Goal: Obtain resource: Obtain resource

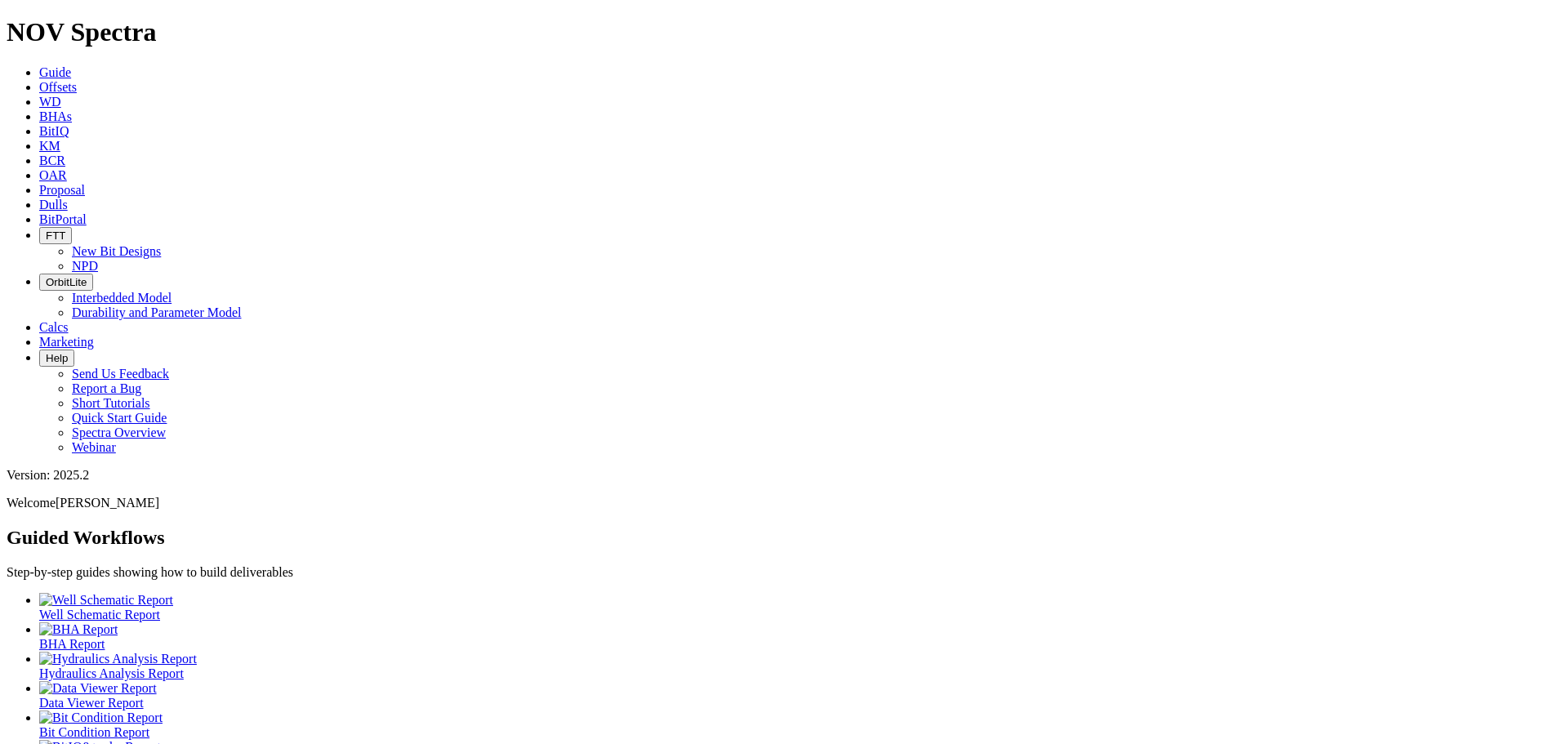
click at [77, 80] on span "Offsets" at bounding box center [58, 87] width 38 height 14
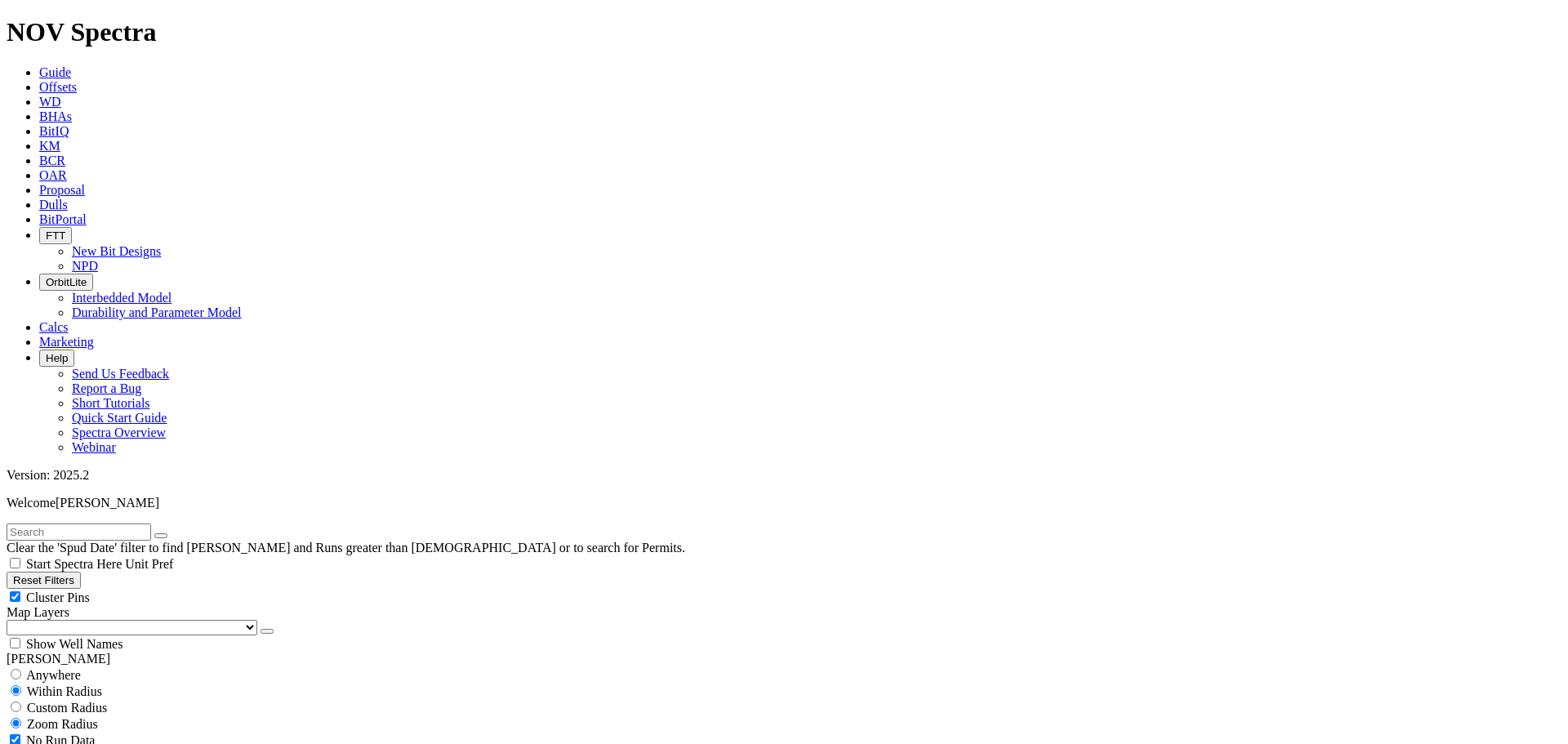
click at [102, 619] on select "US Counties Alberta, CA Townships British Columbia, CA Townships British Columb…" at bounding box center [132, 627] width 251 height 16
click at [12, 619] on select "US Counties Alberta, CA Townships British Columbia, CA Townships British Columb…" at bounding box center [132, 627] width 251 height 16
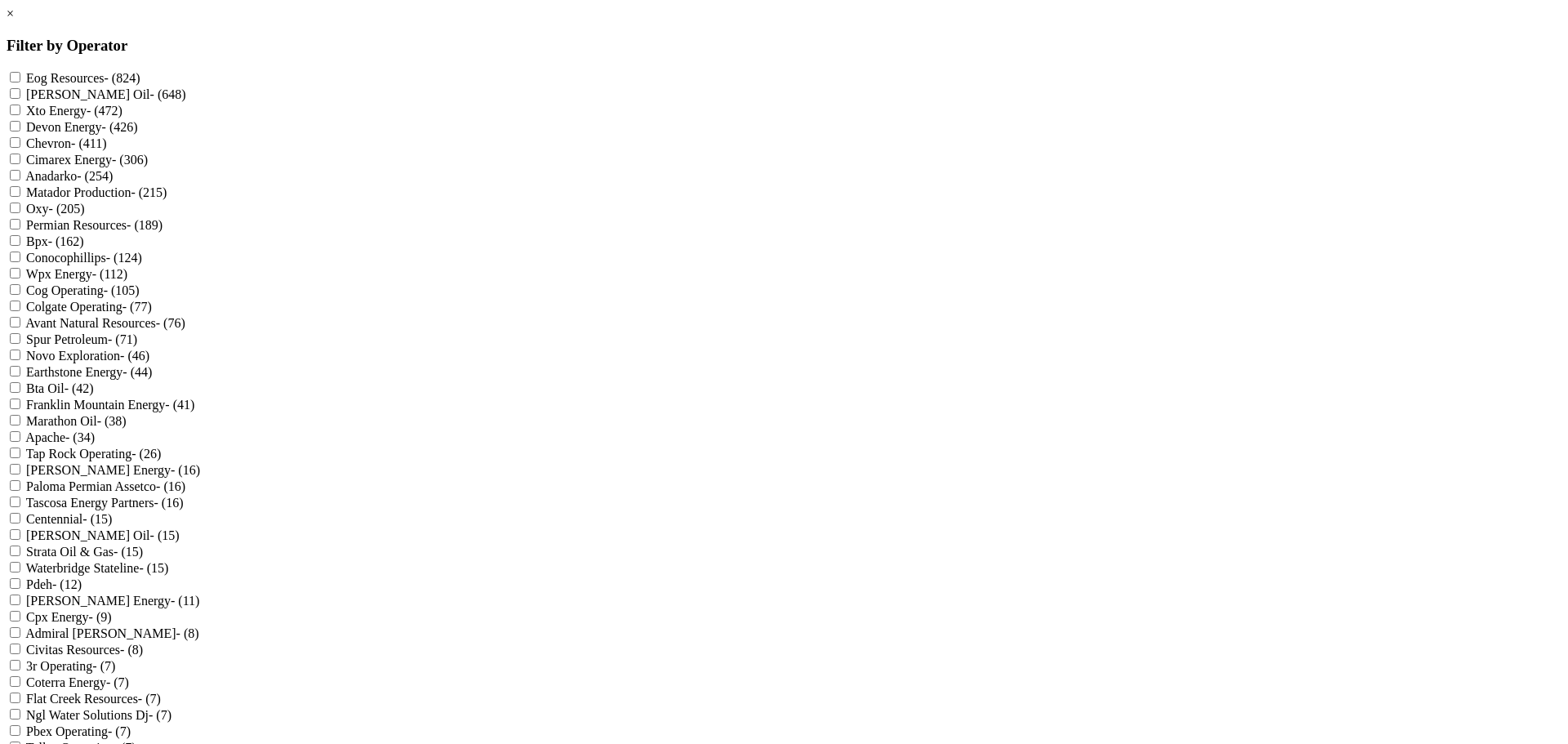
click at [21, 246] on input "Bpx - (162)" at bounding box center [15, 240] width 11 height 11
checkbox input "true"
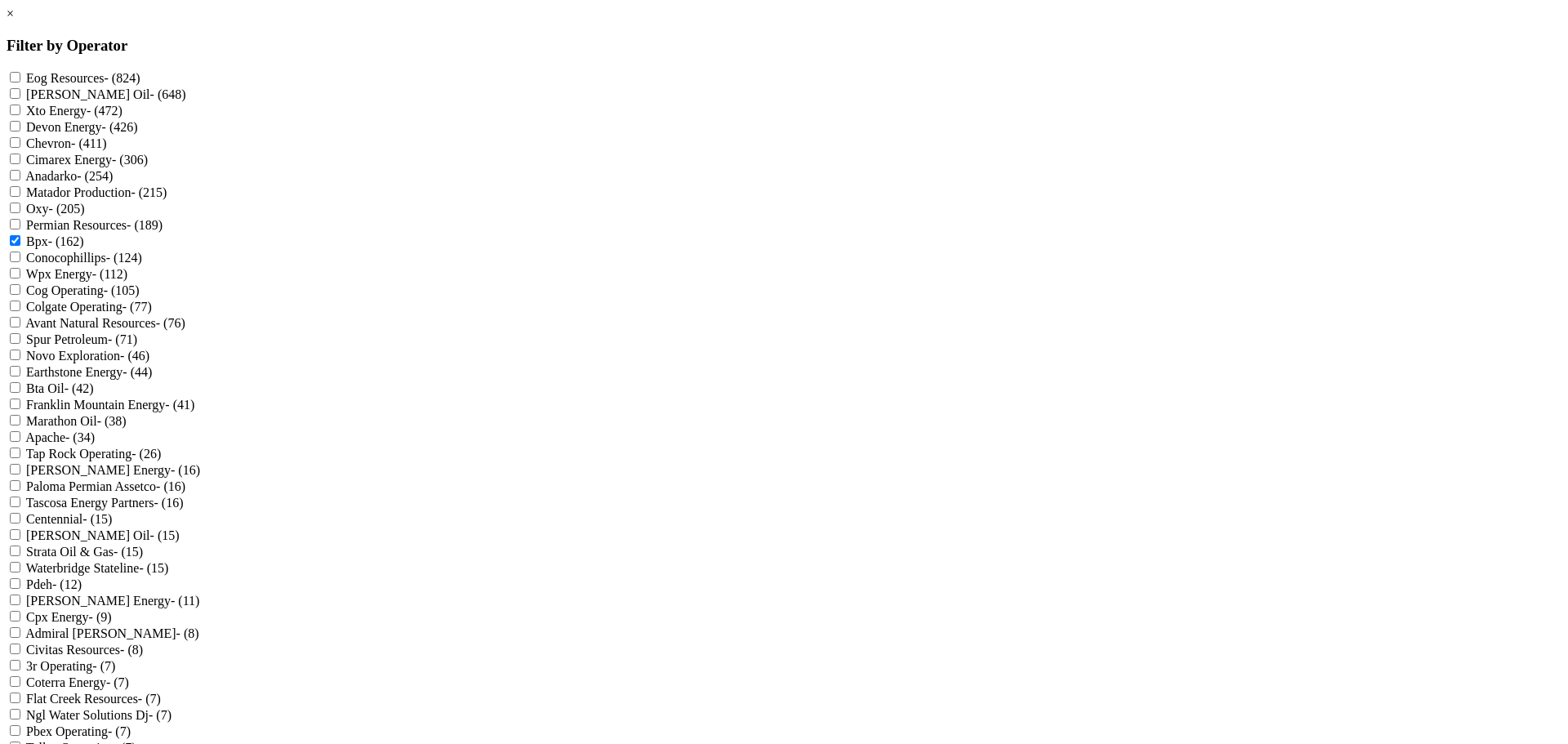
scroll to position [1407, 0]
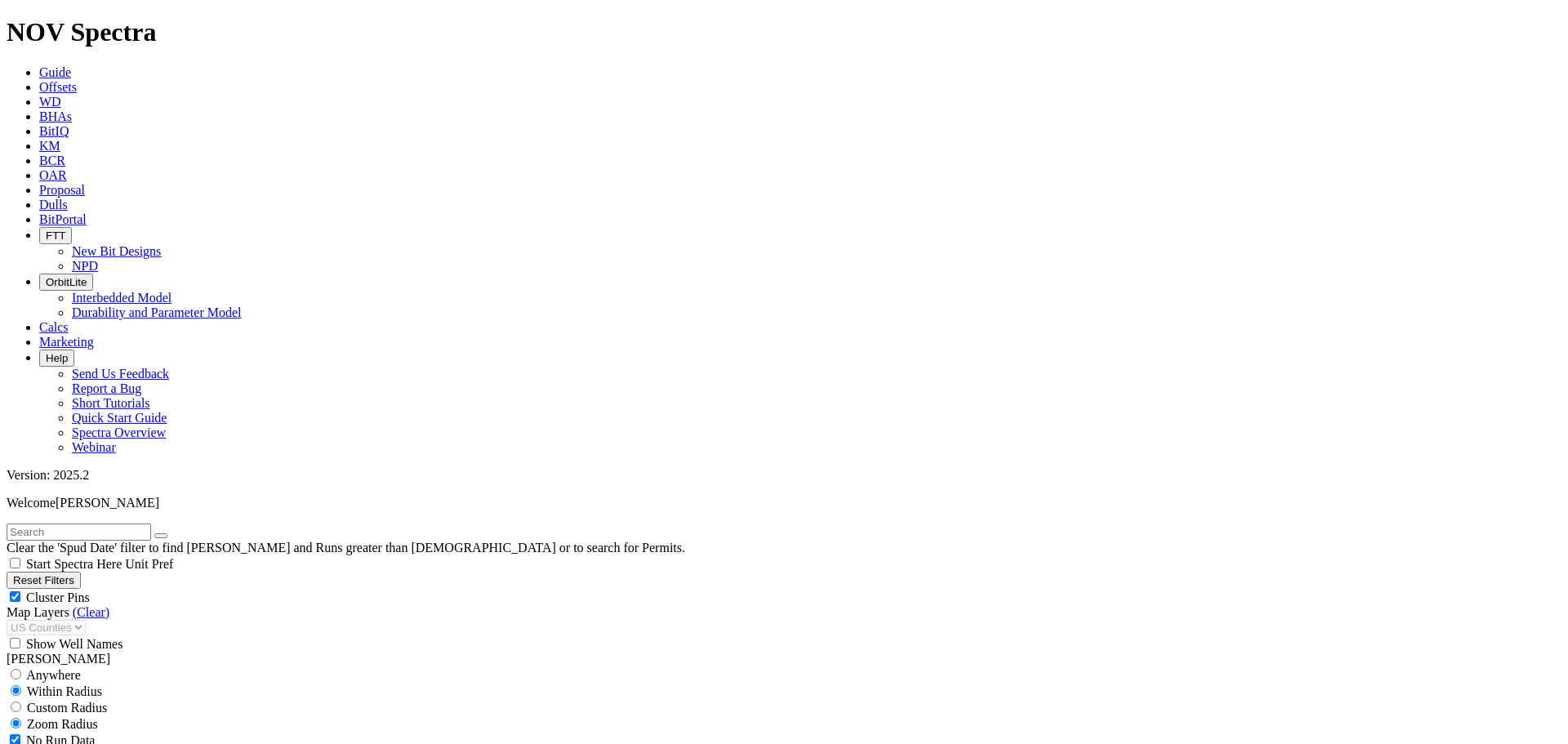
select select
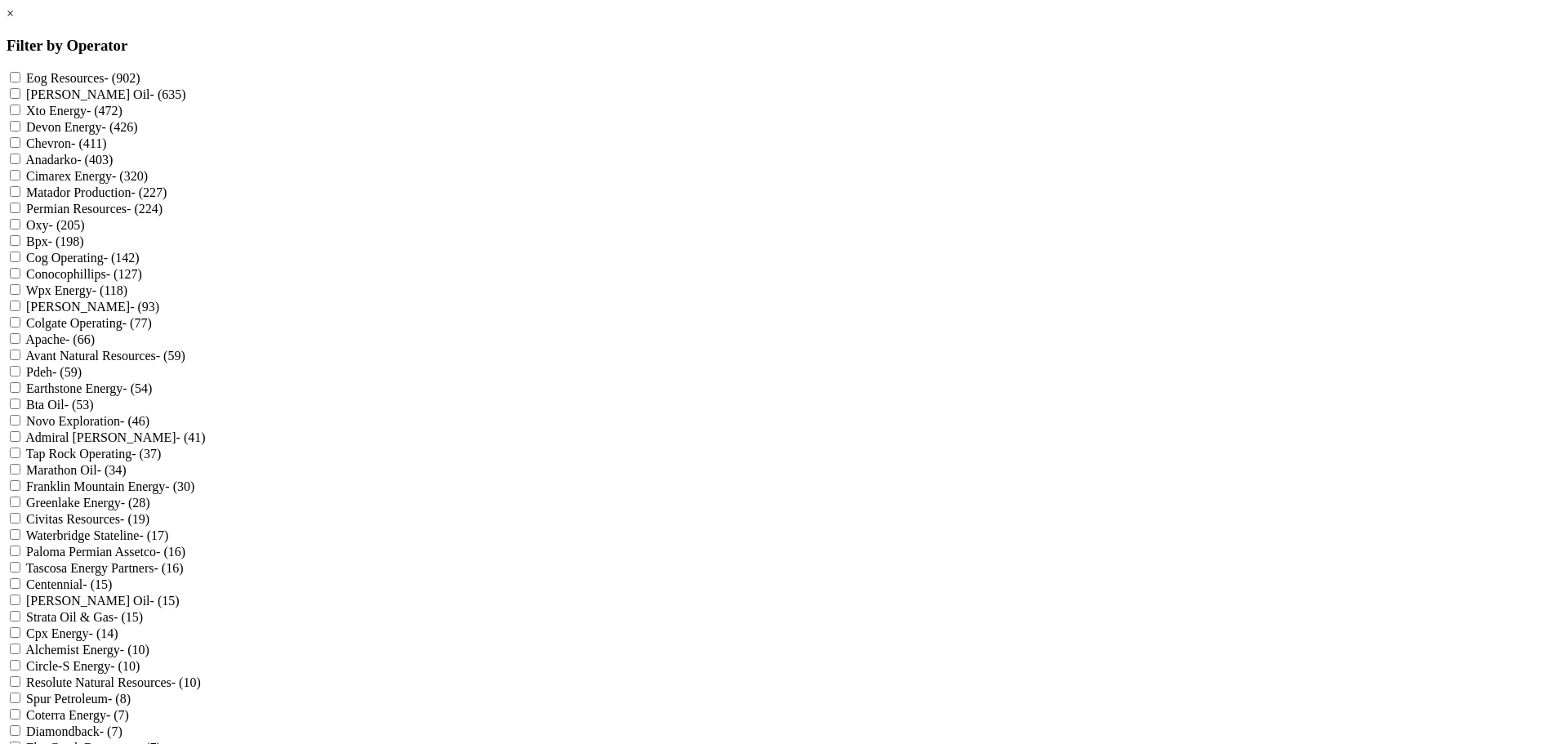
click at [21, 115] on Energy "Xto Energy - (472)" at bounding box center [15, 109] width 11 height 11
checkbox Energy "true"
click at [21, 75] on Resources "Eog Resources - (902)" at bounding box center [15, 77] width 11 height 11
checkbox Resources "true"
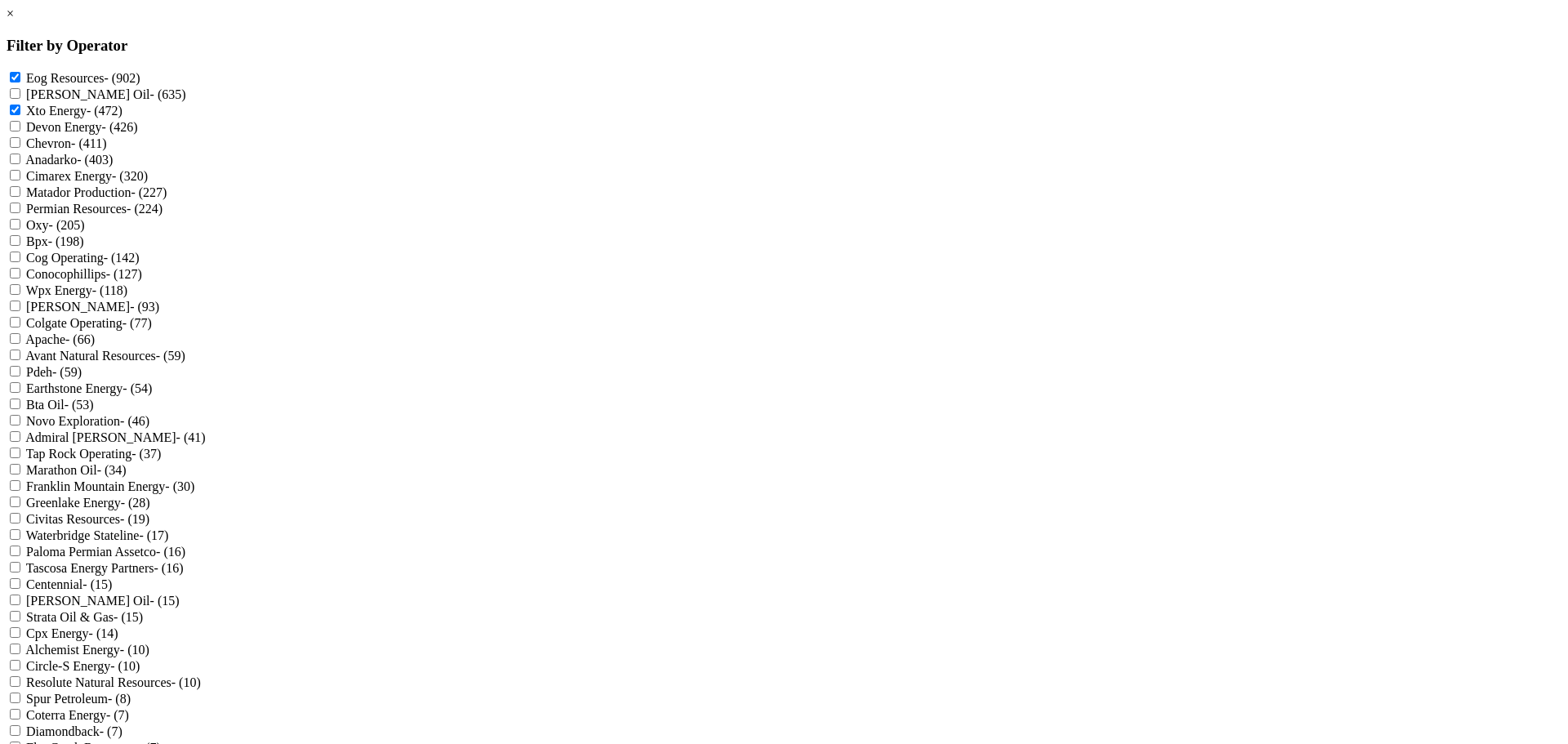
scroll to position [1407, 0]
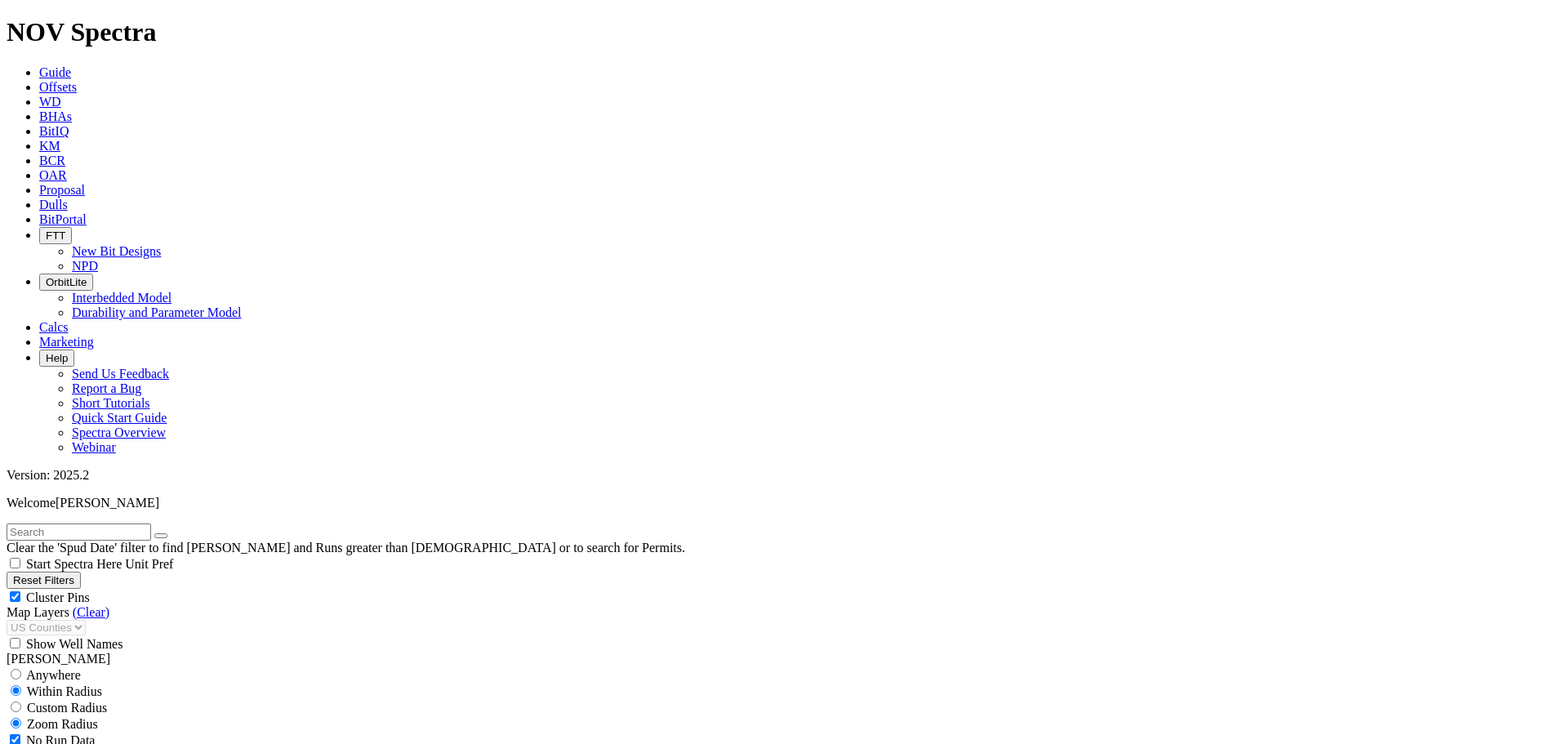
scroll to position [979, 0]
type input "4000"
checkbox input "false"
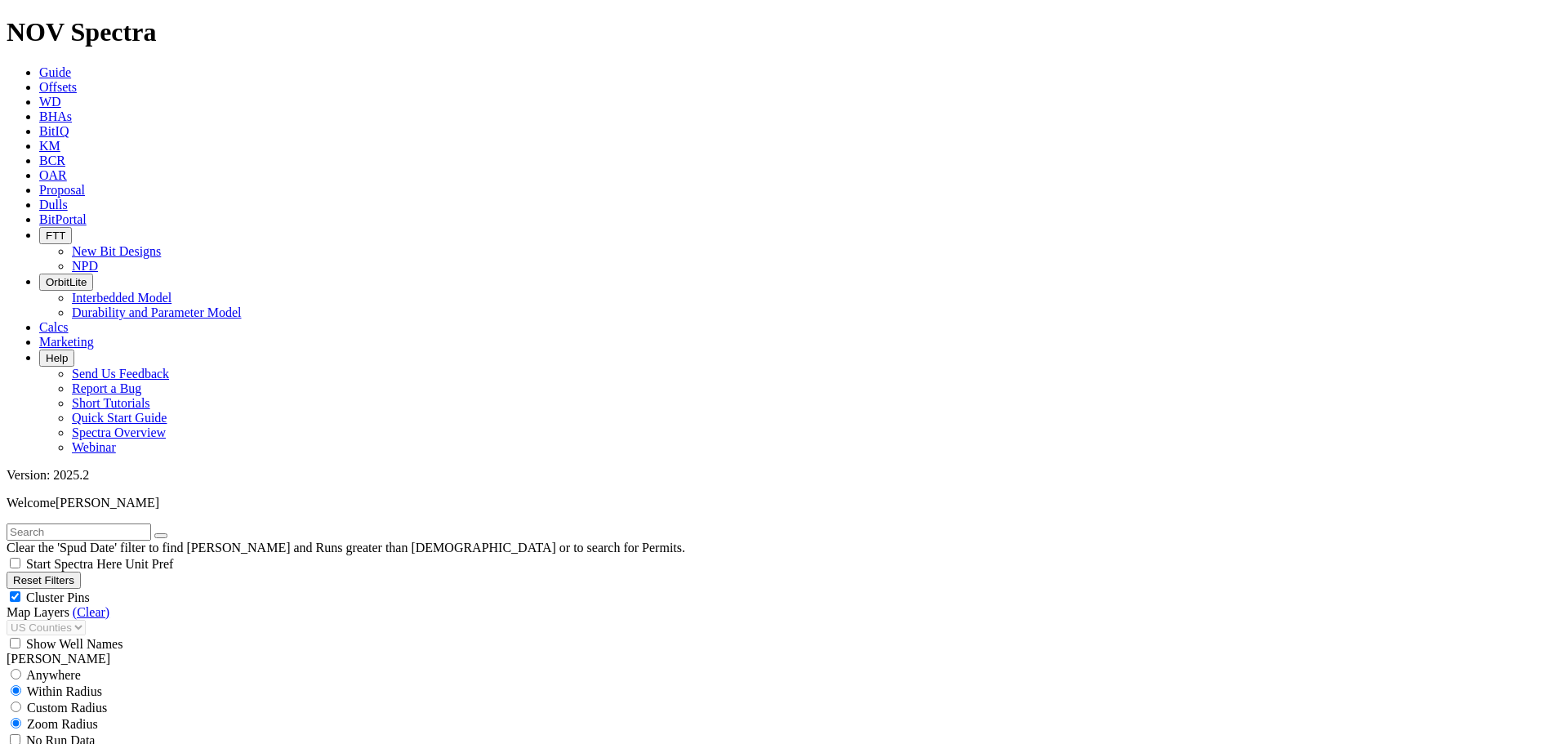
type input "4000"
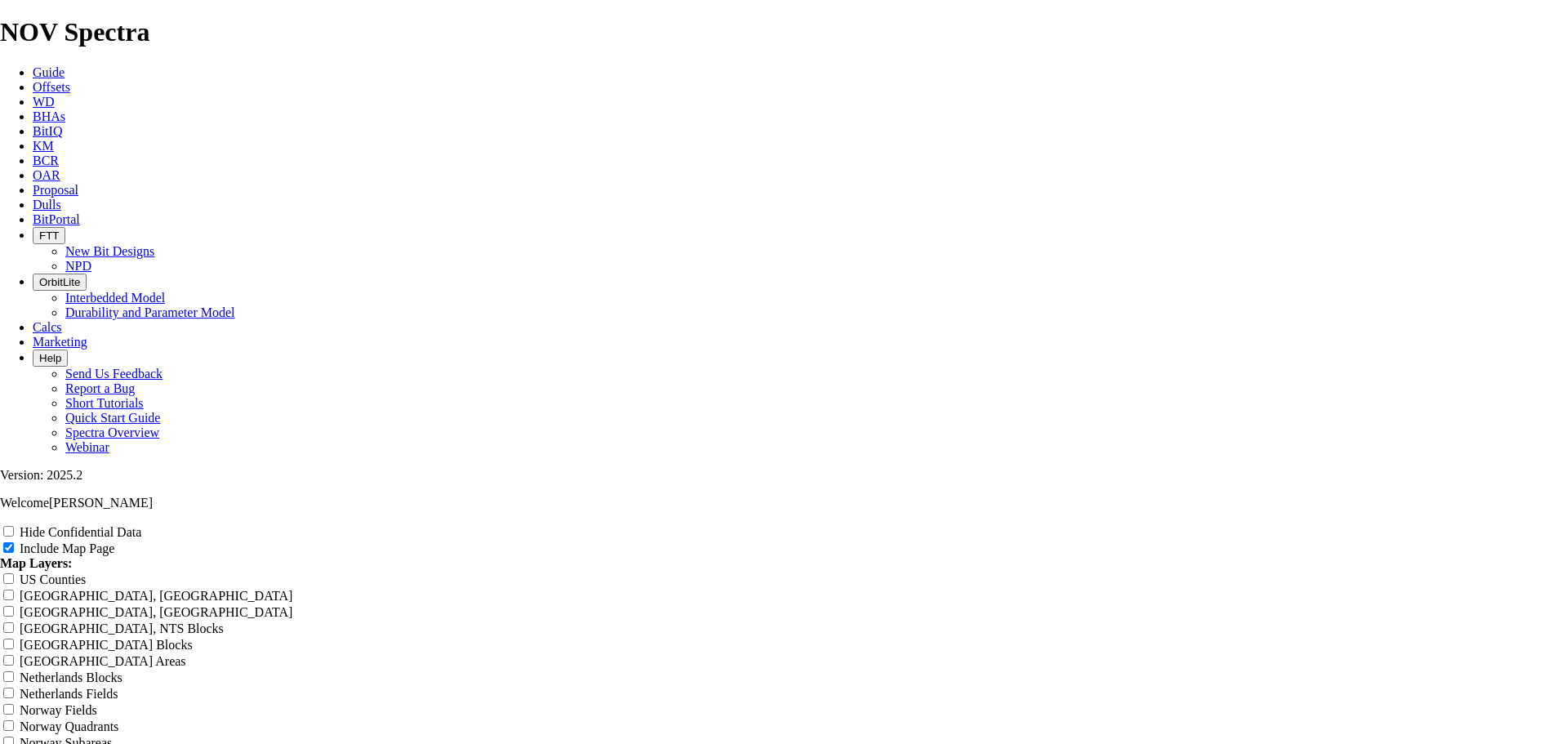
scroll to position [2041, 0]
